Goal: Task Accomplishment & Management: Use online tool/utility

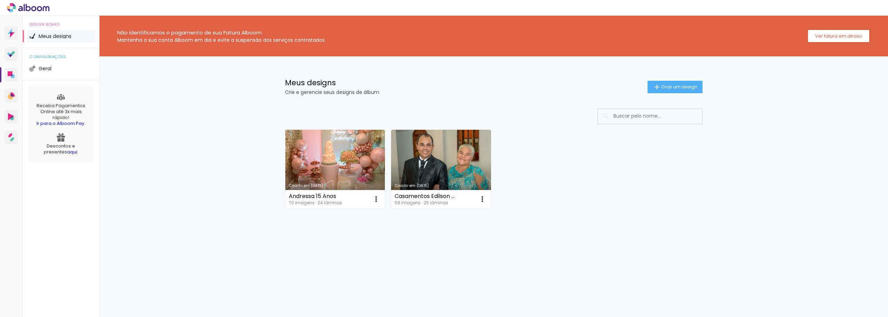
click at [345, 155] on link "Criado em [DATE]" at bounding box center [335, 169] width 100 height 79
